Goal: Task Accomplishment & Management: Use online tool/utility

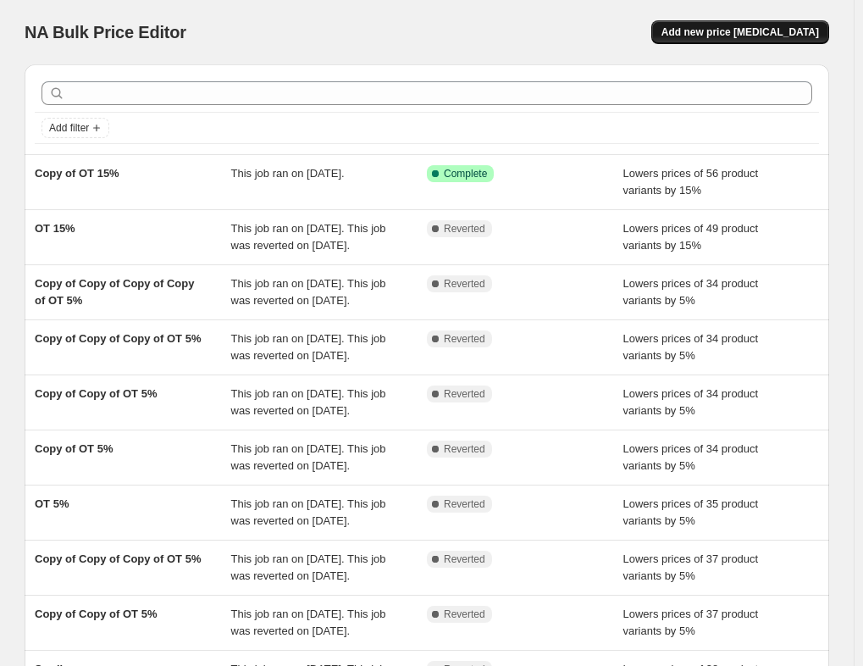
click at [785, 39] on button "Add new price [MEDICAL_DATA]" at bounding box center [740, 32] width 178 height 24
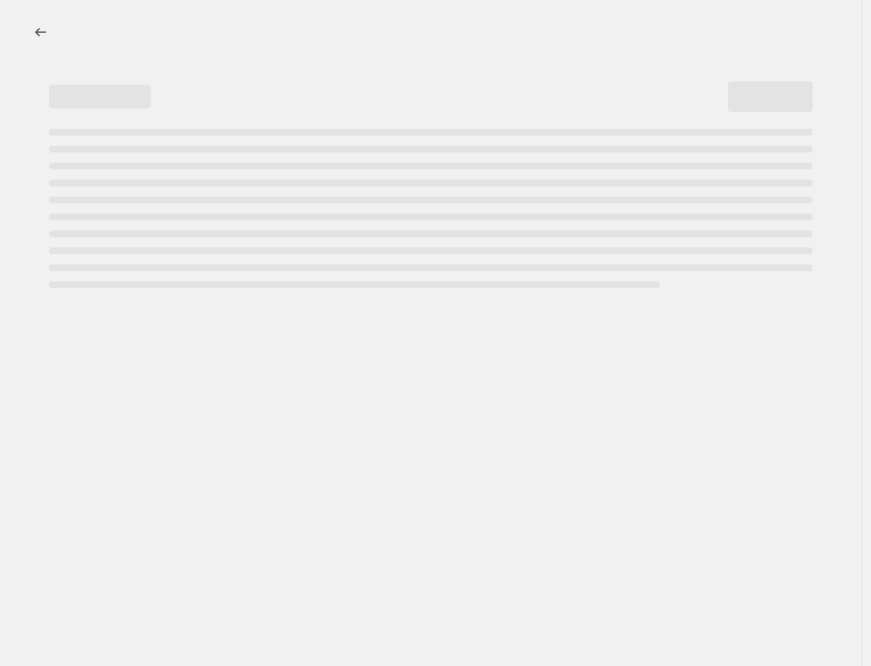
select select "percentage"
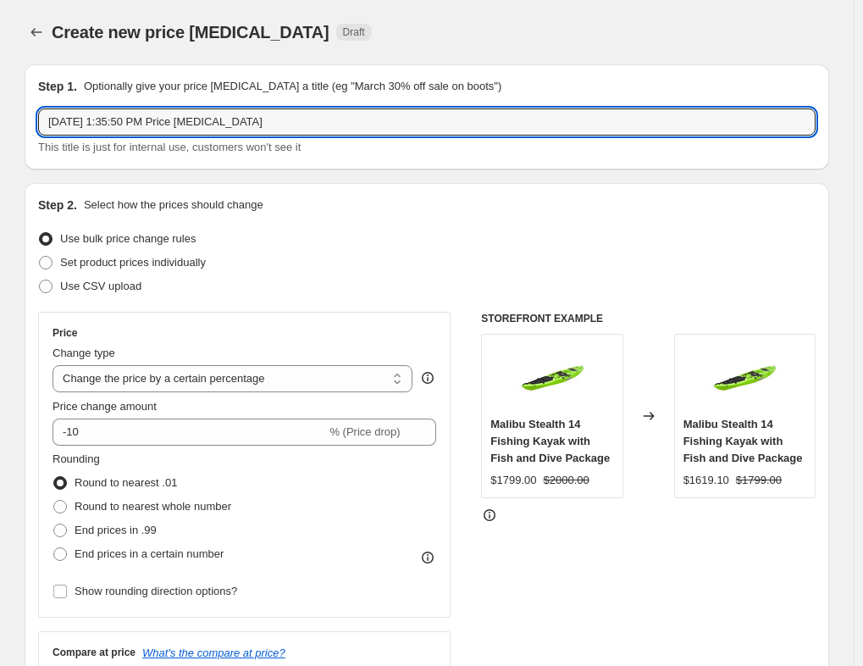
drag, startPoint x: 228, startPoint y: 123, endPoint x: -102, endPoint y: 119, distance: 330.3
click at [0, 119] on html "Home Settings Plans Skip to content Create new price [MEDICAL_DATA]. This page …" at bounding box center [431, 333] width 863 height 666
type input "OT Accessories 20%"
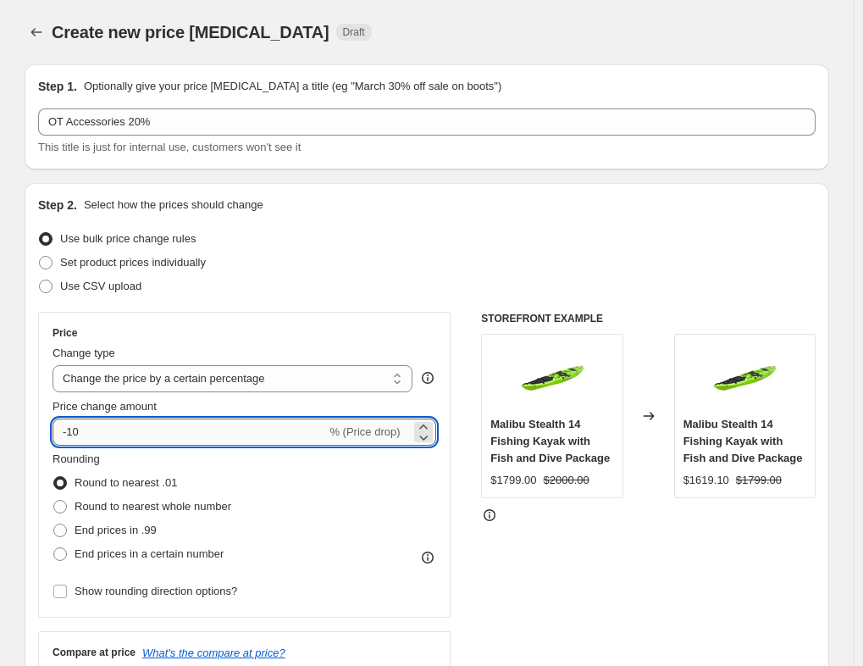
click at [76, 430] on input "-10" at bounding box center [188, 431] width 273 height 27
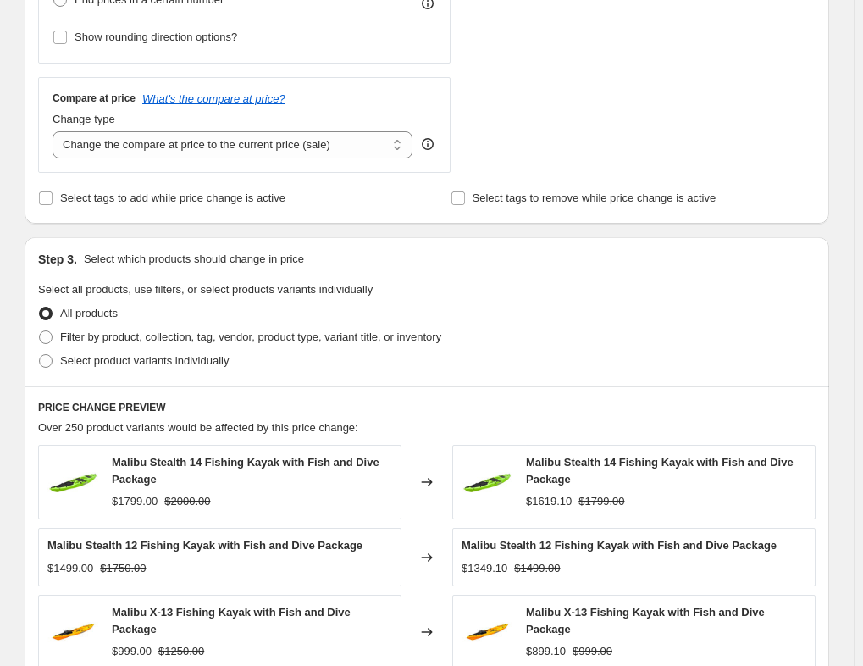
scroll to position [593, 0]
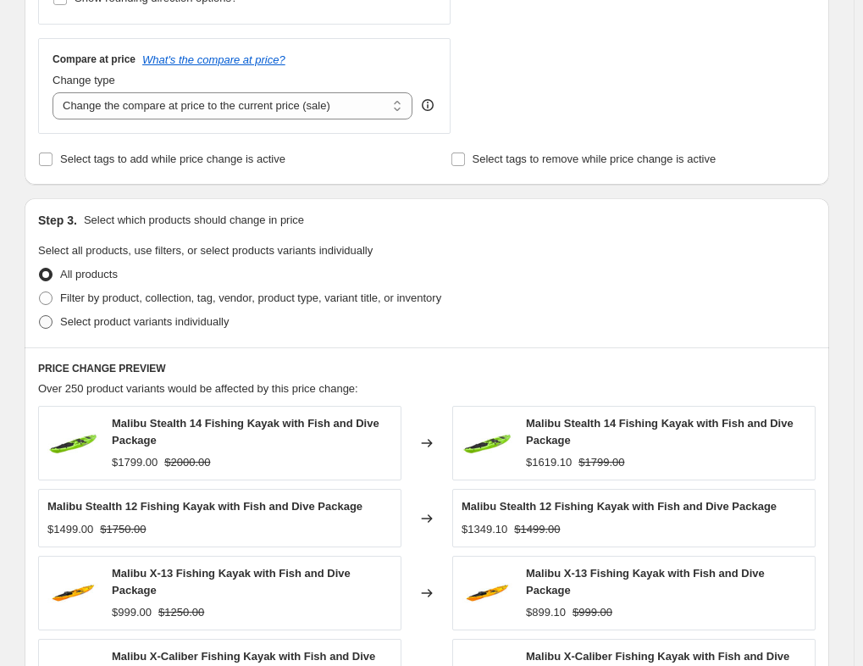
type input "-20"
click at [80, 326] on span "Select product variants individually" at bounding box center [144, 321] width 169 height 13
click at [40, 316] on input "Select product variants individually" at bounding box center [39, 315] width 1 height 1
radio input "true"
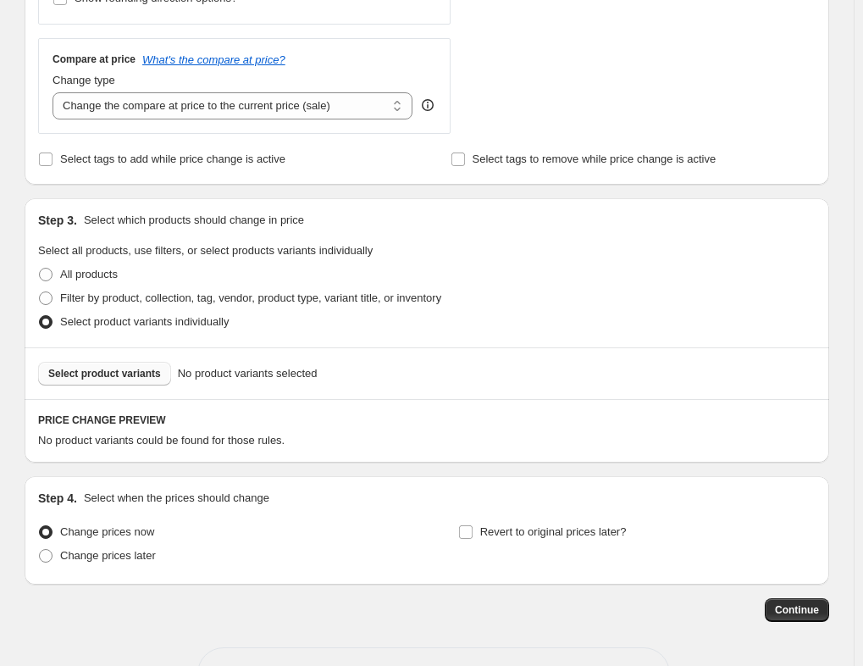
click at [113, 372] on span "Select product variants" at bounding box center [104, 374] width 113 height 14
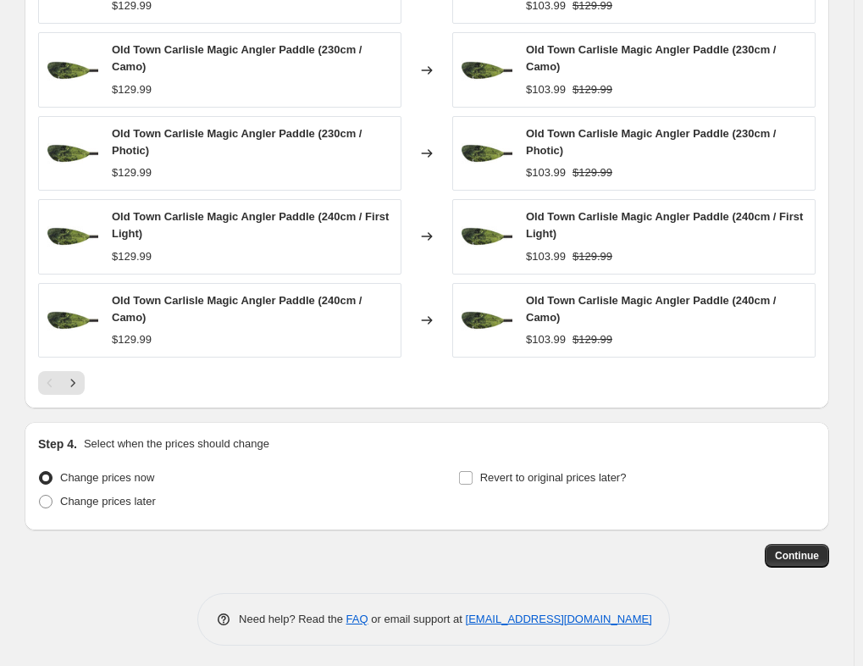
scroll to position [1106, 0]
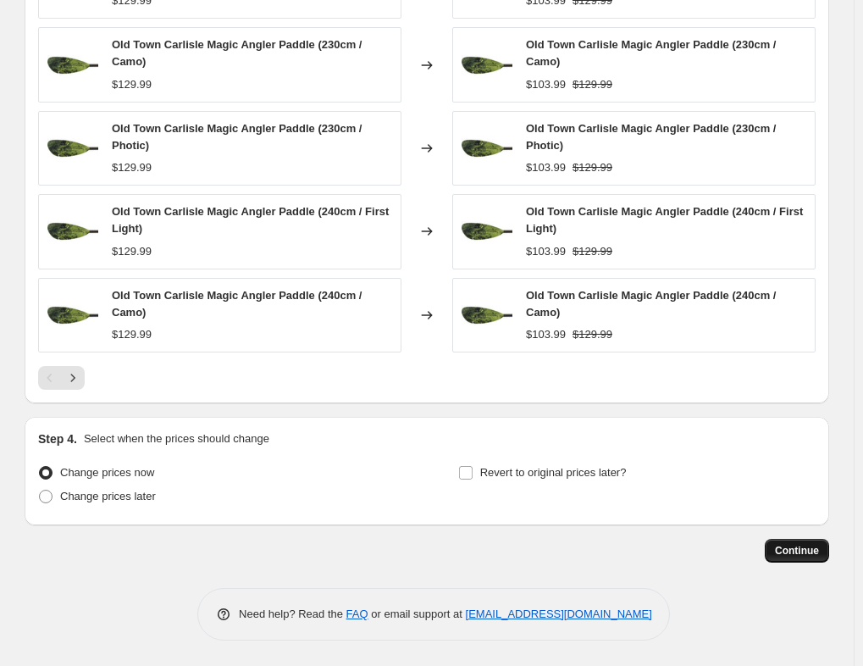
click at [805, 550] on span "Continue" at bounding box center [797, 551] width 44 height 14
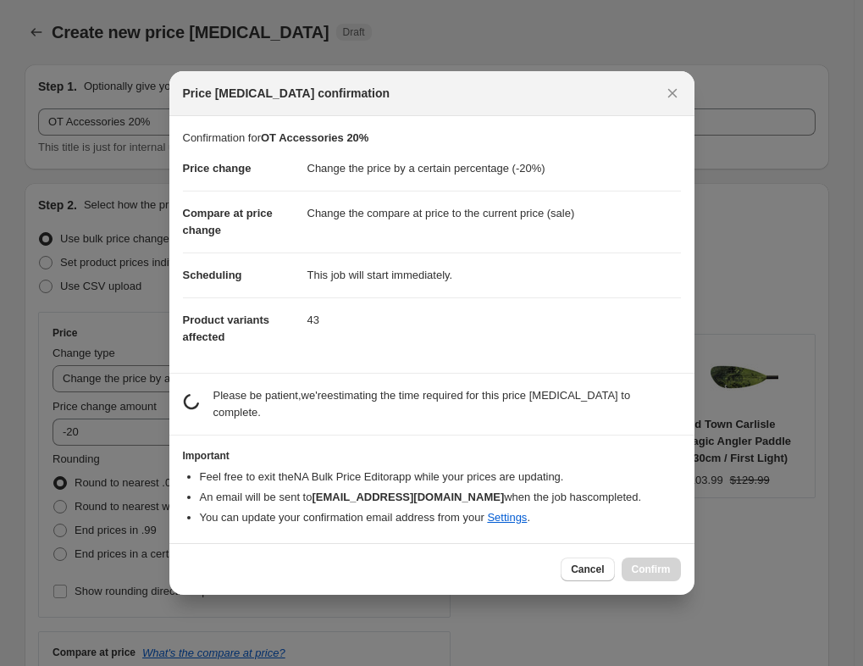
scroll to position [0, 0]
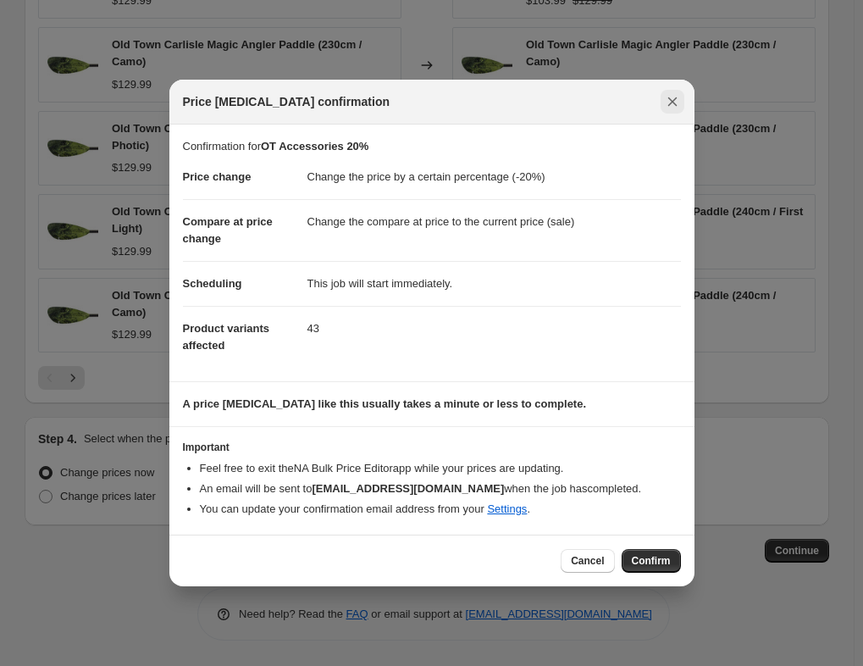
click at [673, 94] on icon "Close" at bounding box center [672, 101] width 17 height 17
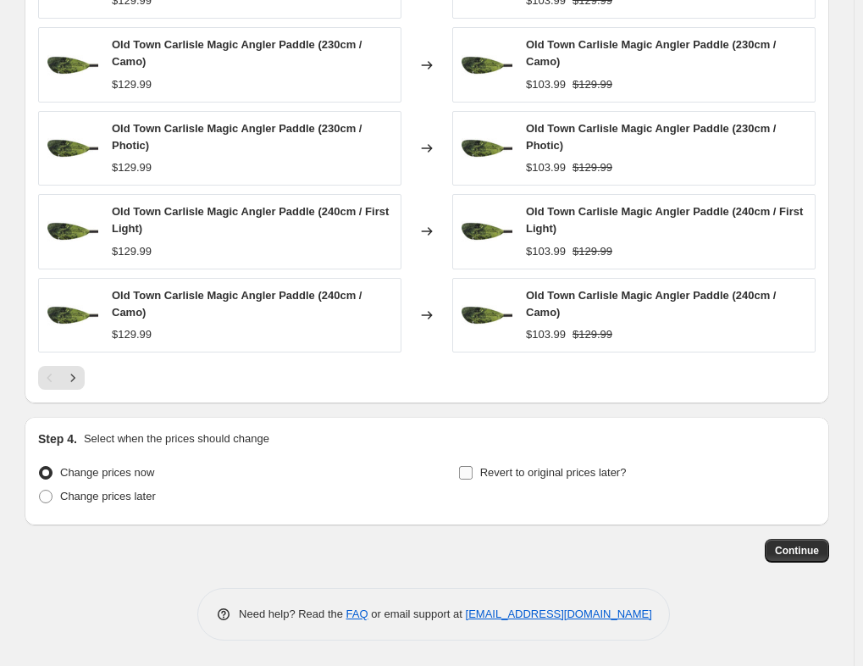
click at [470, 472] on input "Revert to original prices later?" at bounding box center [466, 473] width 14 height 14
checkbox input "true"
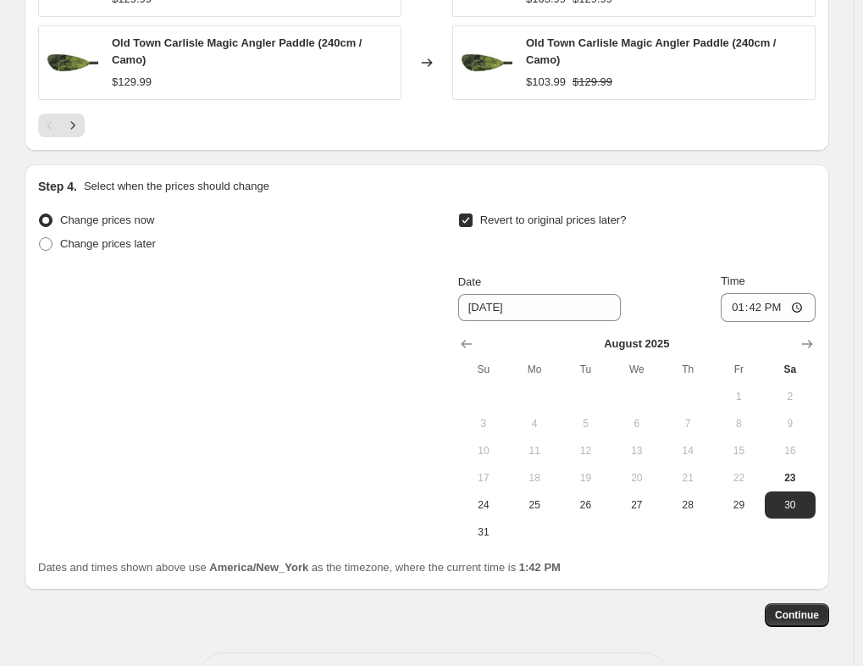
scroll to position [1360, 0]
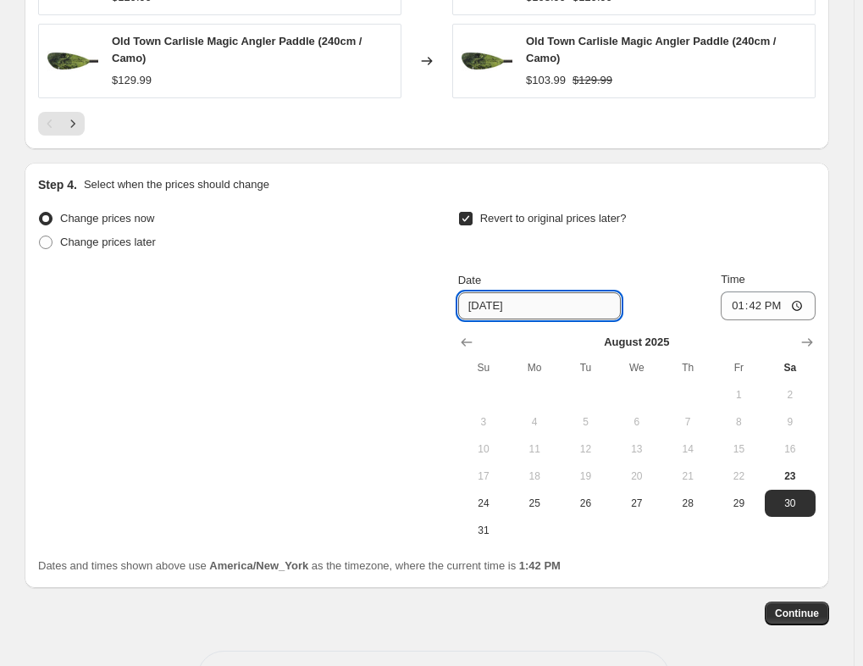
click at [544, 313] on input "[DATE]" at bounding box center [539, 305] width 163 height 27
click at [535, 302] on input "[DATE]" at bounding box center [539, 305] width 163 height 27
click at [803, 343] on icon "Show next month, September 2025" at bounding box center [806, 342] width 17 height 17
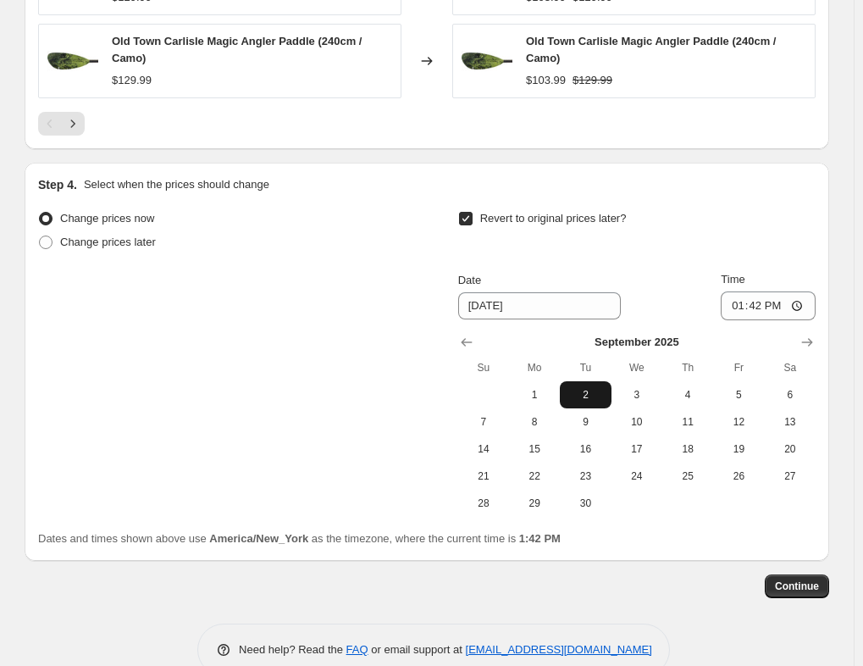
click at [577, 388] on span "2" at bounding box center [584, 395] width 37 height 14
type input "[DATE]"
click at [754, 306] on input "13:42" at bounding box center [768, 305] width 95 height 29
click at [737, 306] on input "13:42" at bounding box center [768, 305] width 95 height 29
type input "00:00"
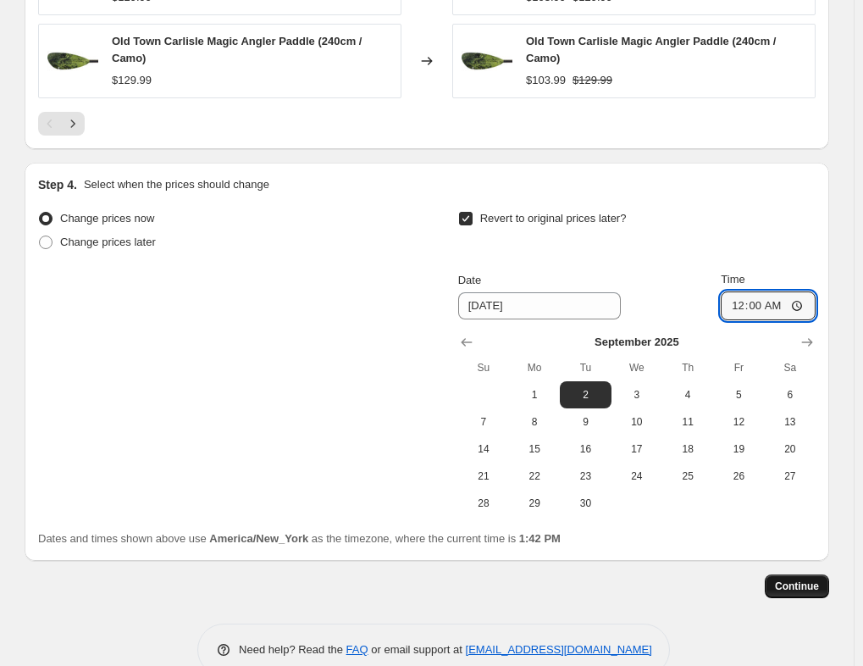
click at [808, 583] on span "Continue" at bounding box center [797, 586] width 44 height 14
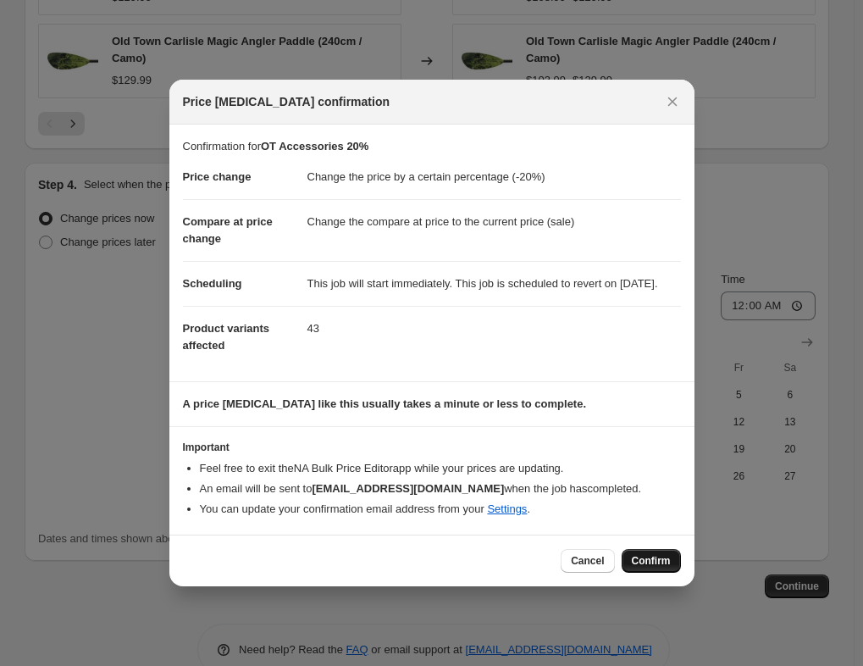
click at [655, 566] on span "Confirm" at bounding box center [651, 561] width 39 height 14
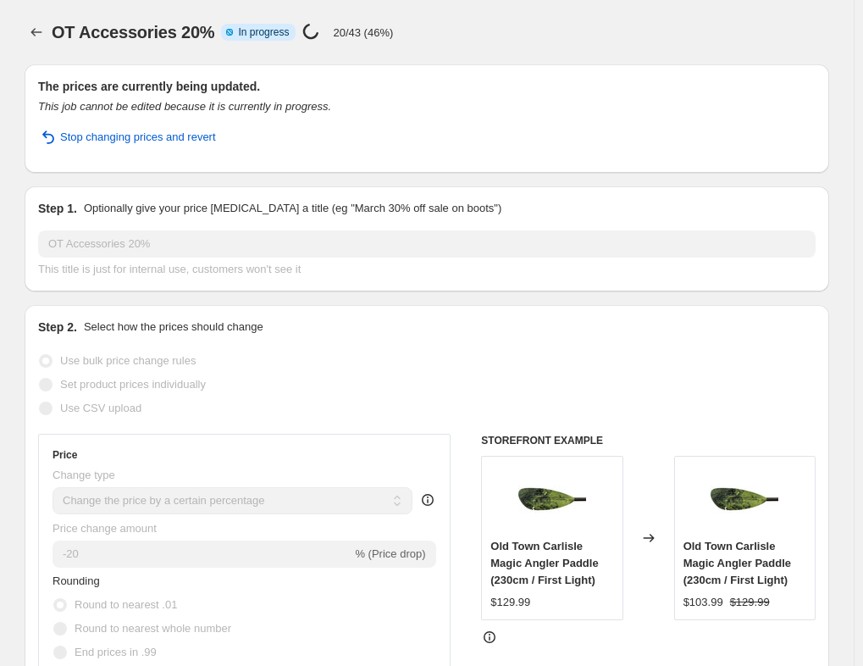
select select "percentage"
